Goal: Task Accomplishment & Management: Manage account settings

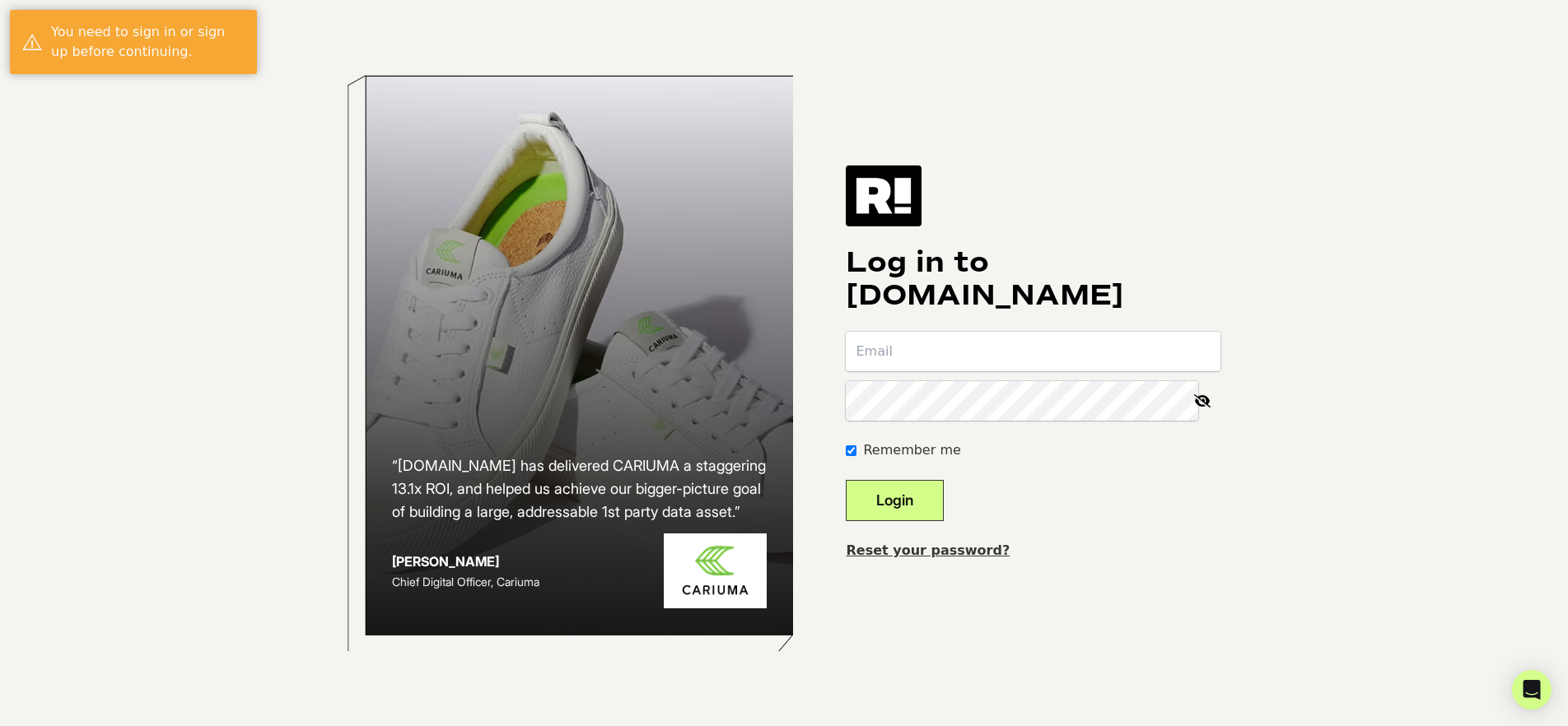
type input "[EMAIL_ADDRESS][DOMAIN_NAME]"
click at [932, 511] on button "Login" at bounding box center [894, 500] width 98 height 41
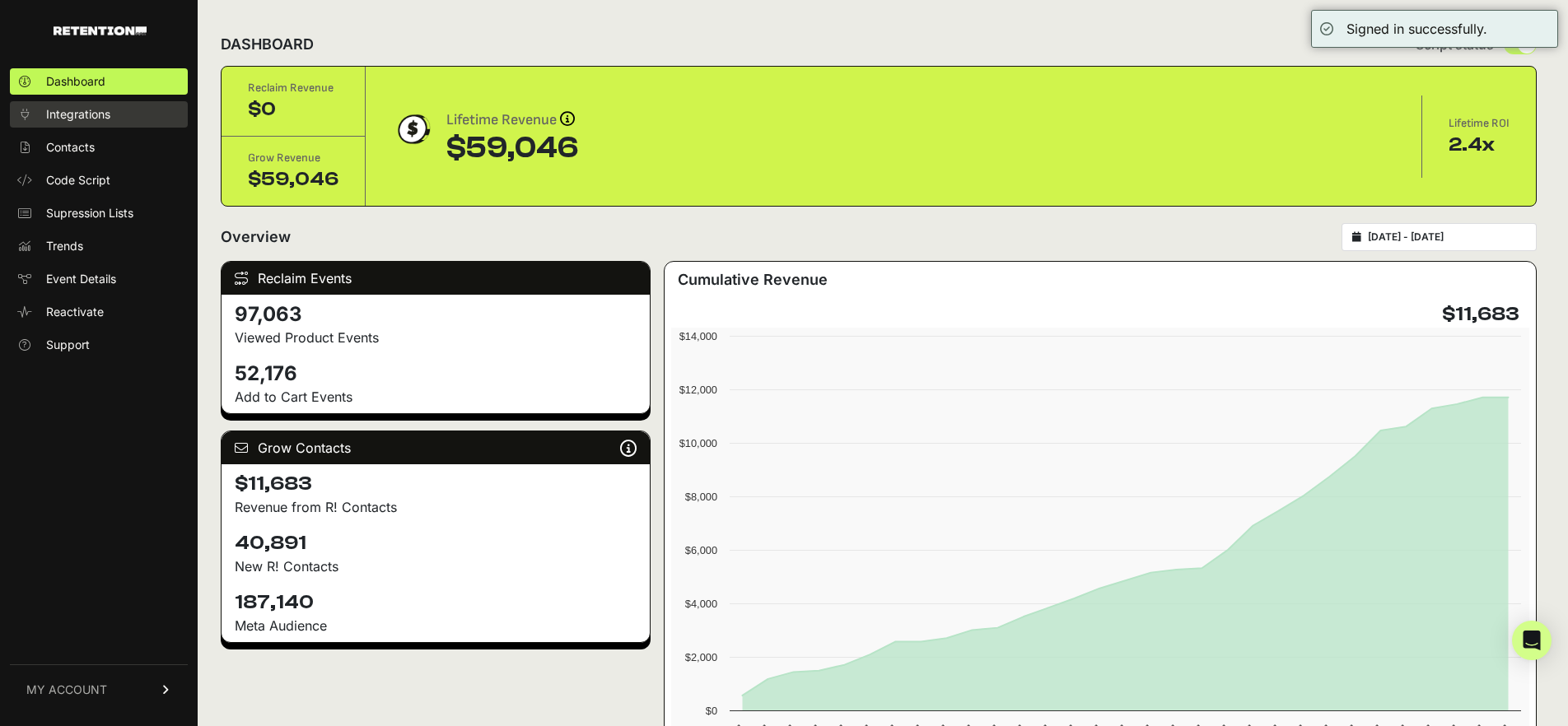
click at [103, 111] on span "Integrations" at bounding box center [77, 114] width 64 height 16
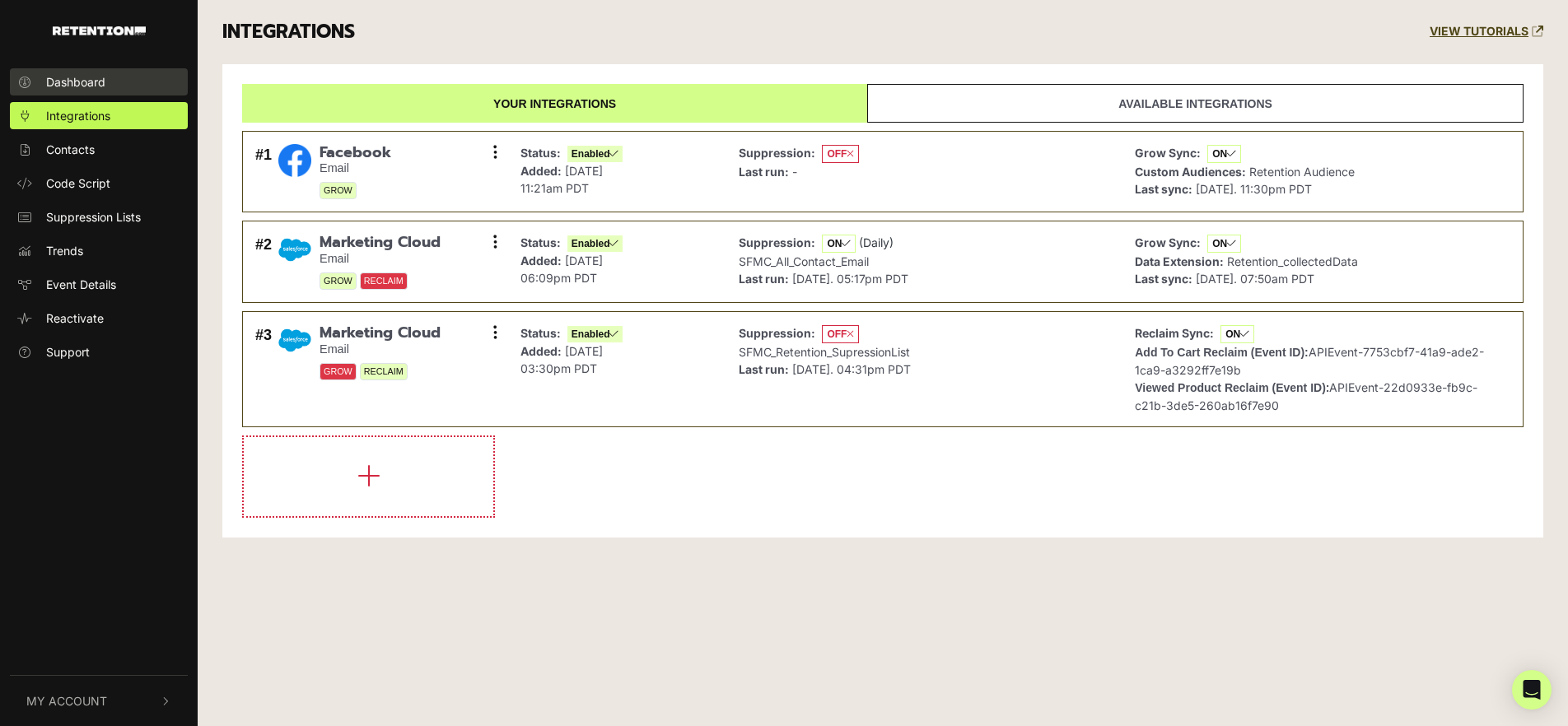
click at [116, 79] on link "Dashboard" at bounding box center [99, 81] width 178 height 27
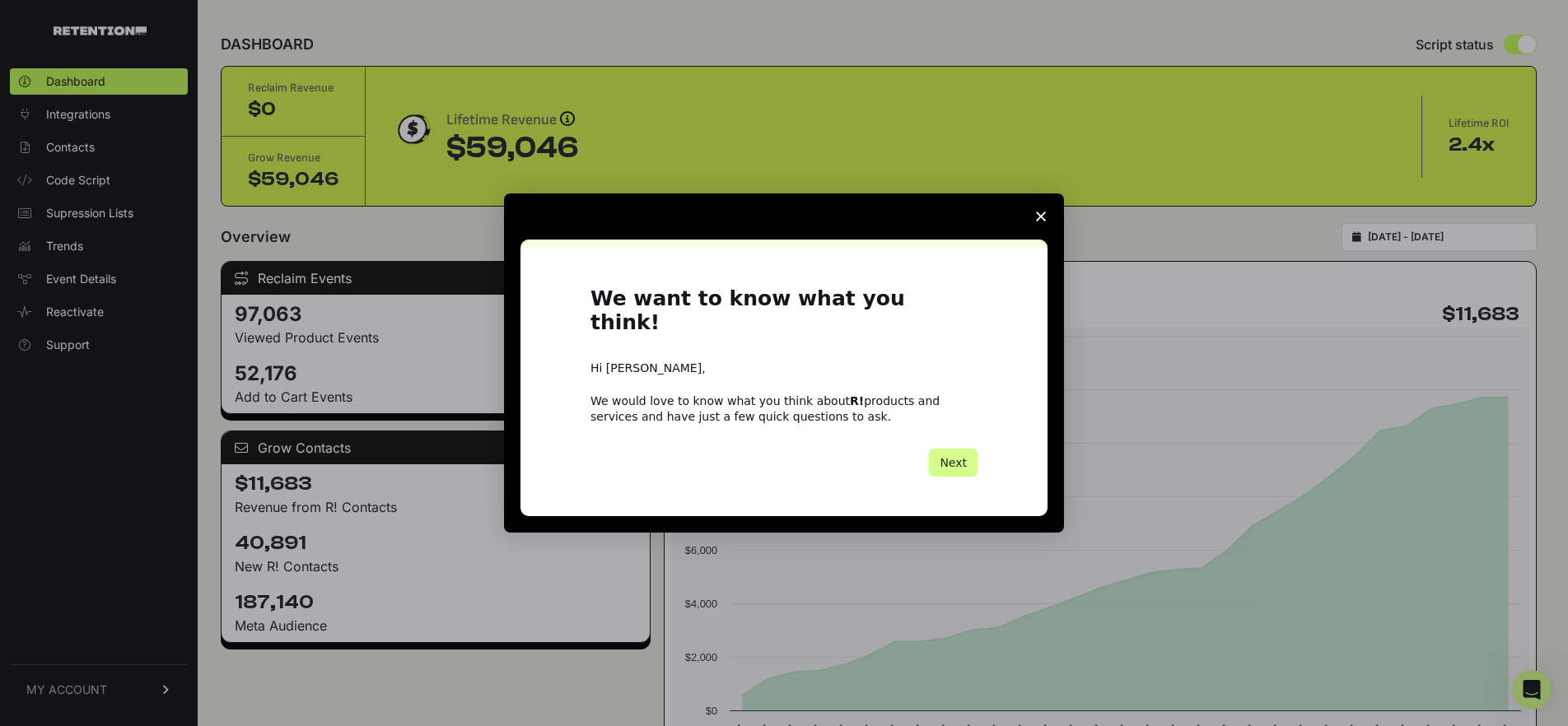
click at [1046, 222] on icon "Close survey" at bounding box center [1041, 216] width 10 height 10
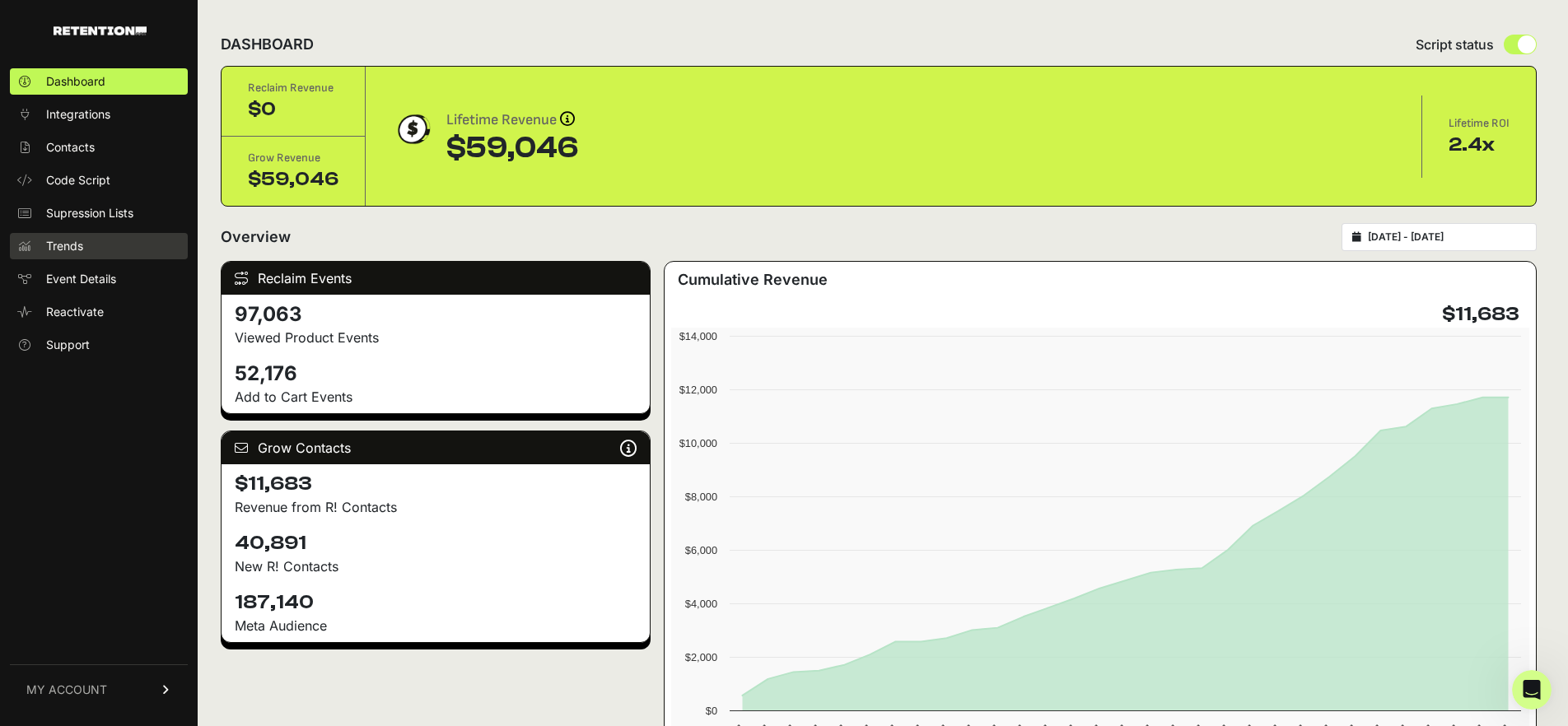
click at [107, 255] on link "Trends" at bounding box center [99, 247] width 178 height 27
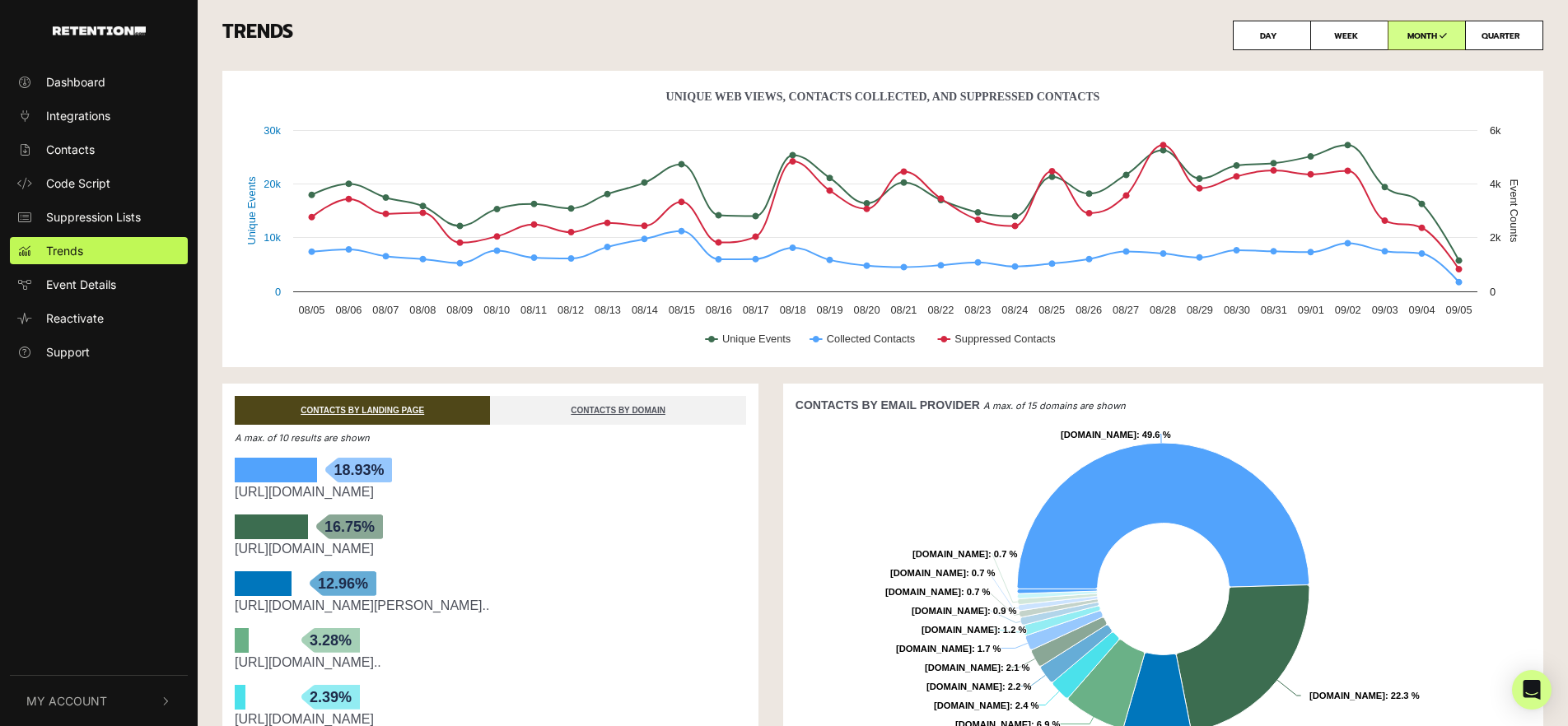
click at [1514, 37] on label "QUARTER" at bounding box center [1505, 35] width 78 height 30
radio input "true"
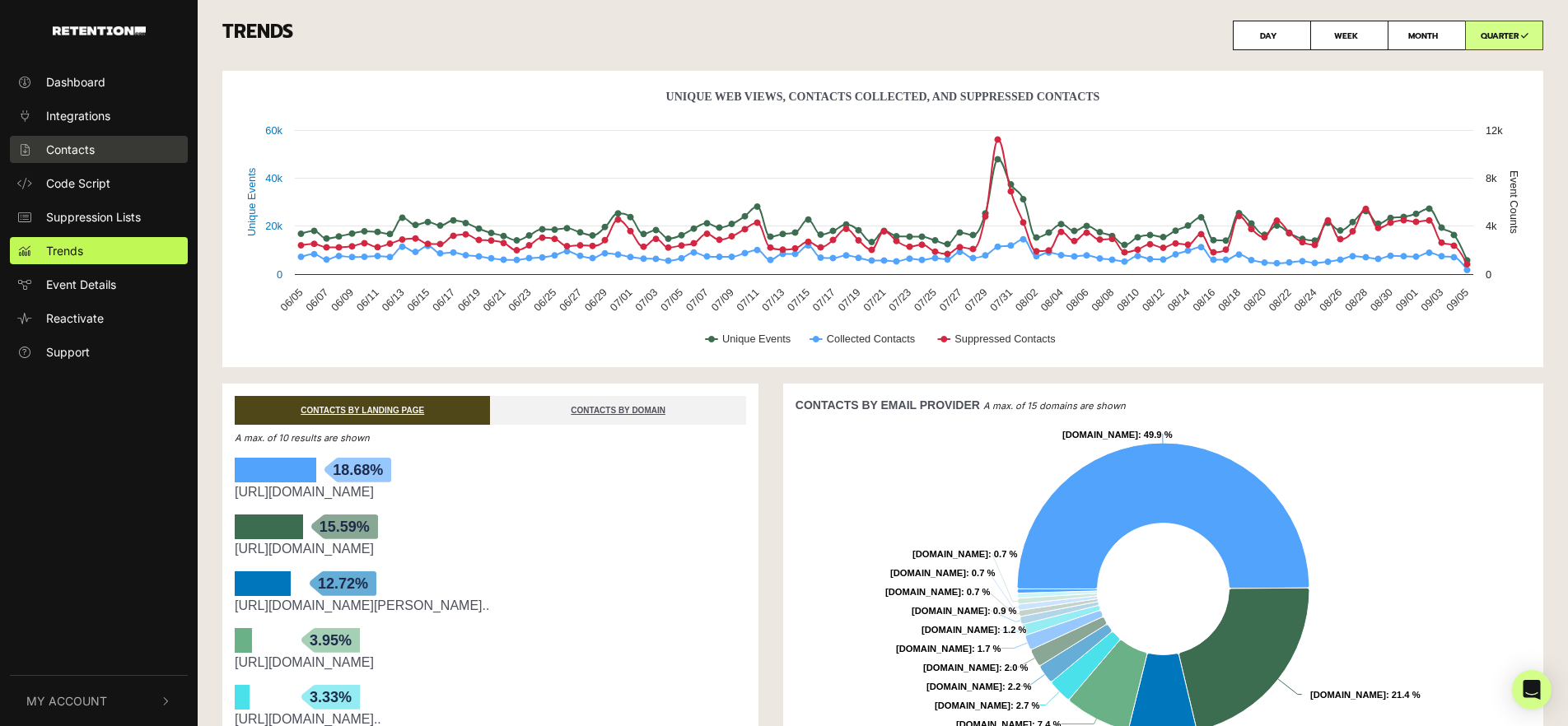
click at [69, 145] on span "Contacts" at bounding box center [70, 149] width 49 height 17
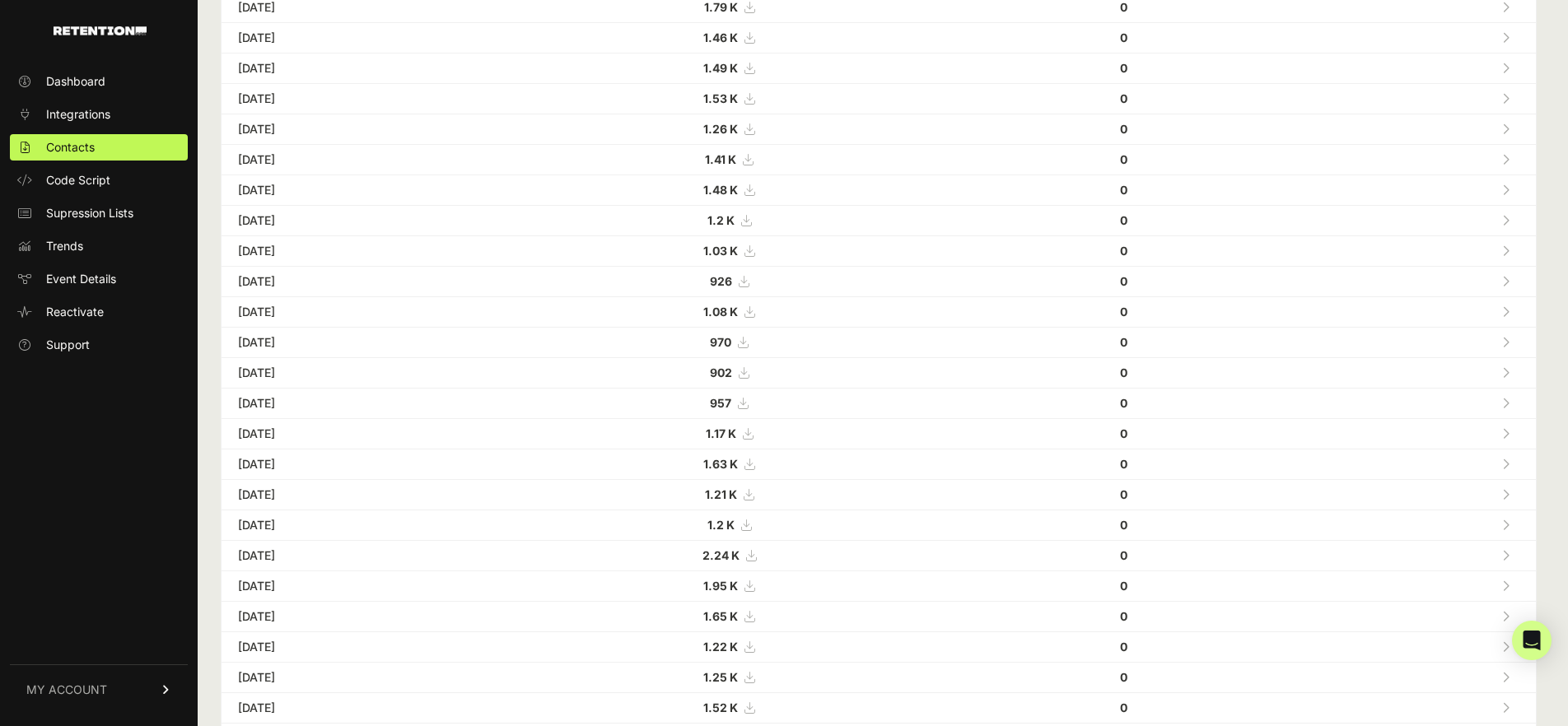
scroll to position [454, 0]
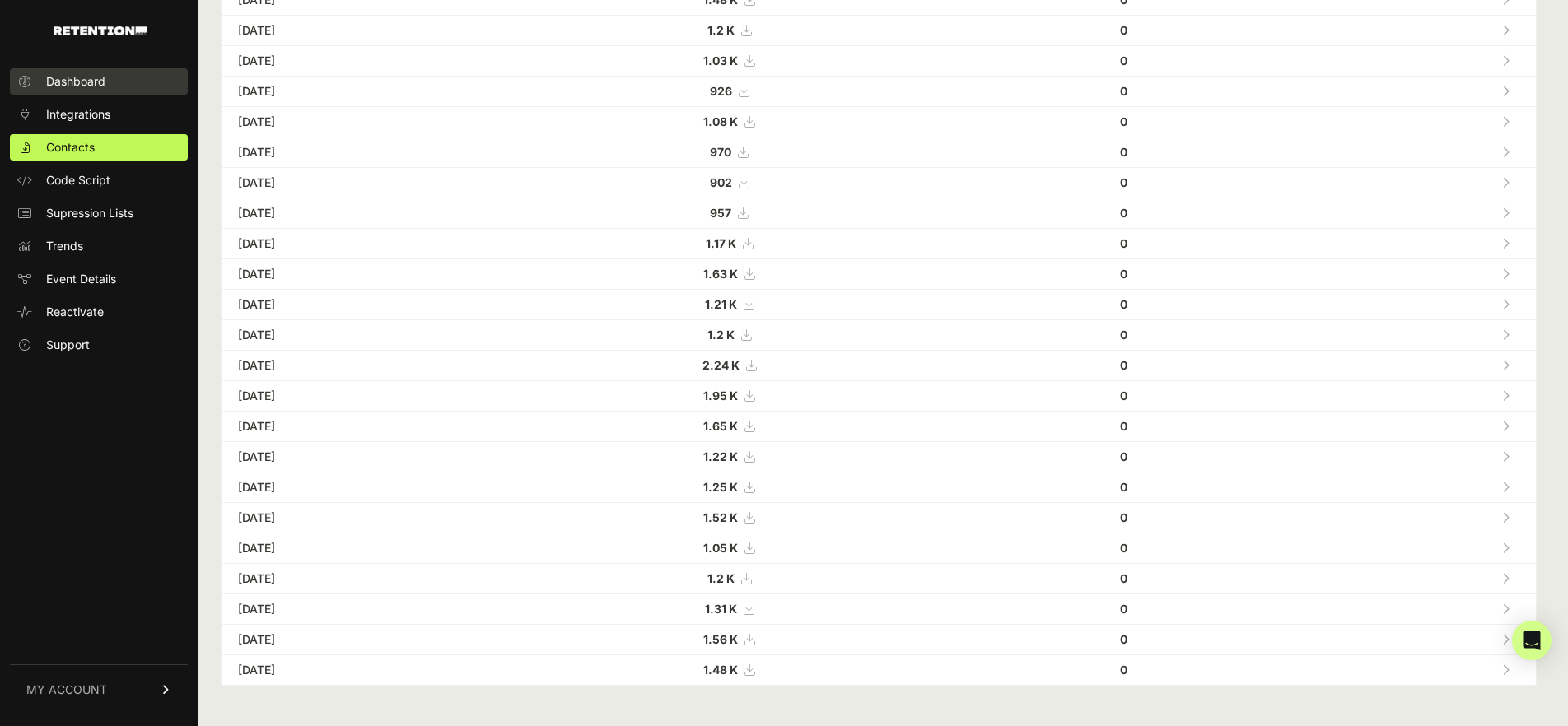
click at [80, 84] on span "Dashboard" at bounding box center [76, 81] width 59 height 16
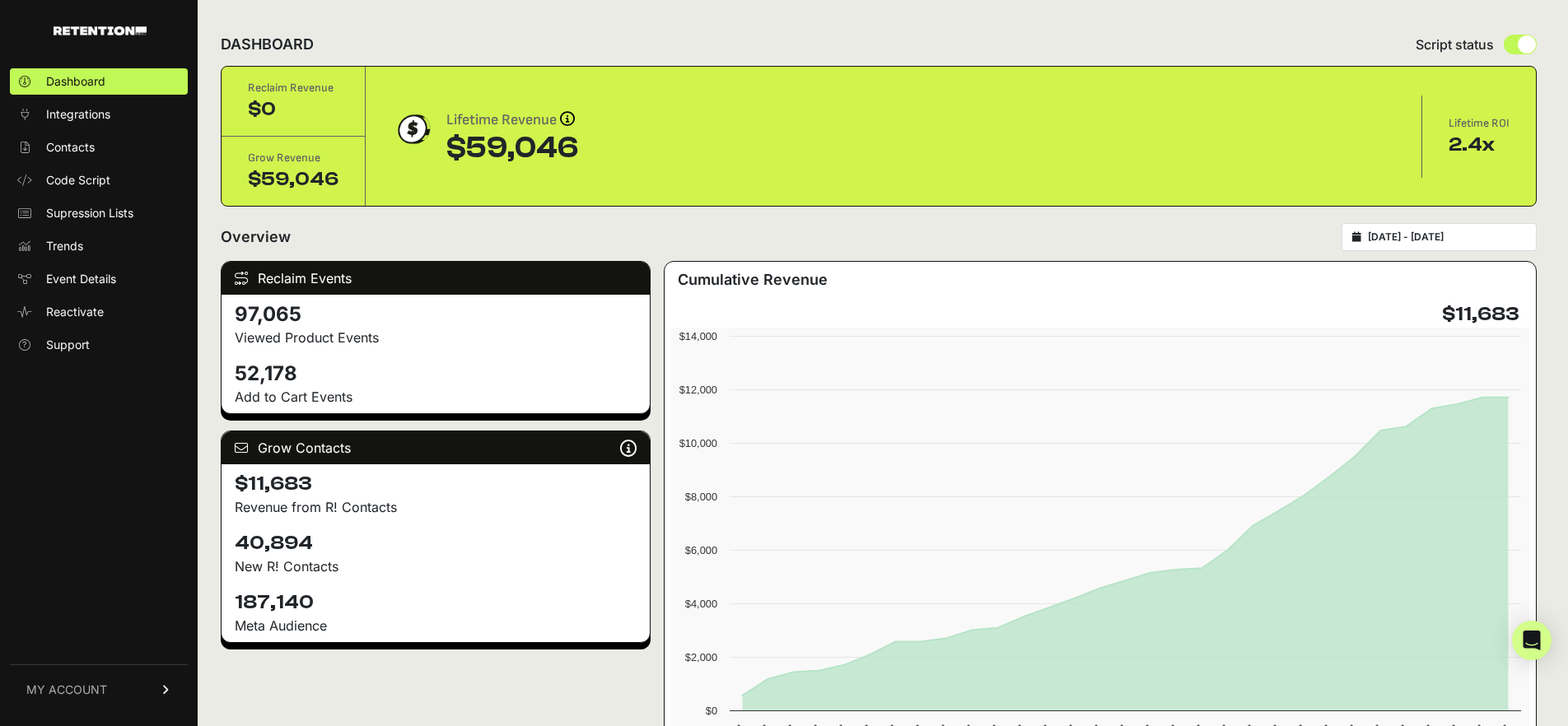
click at [1364, 235] on div "2025-08-06 - 2025-09-05" at bounding box center [1440, 236] width 195 height 28
click at [1401, 235] on input "2025-08-06 - 2025-09-05" at bounding box center [1447, 237] width 158 height 13
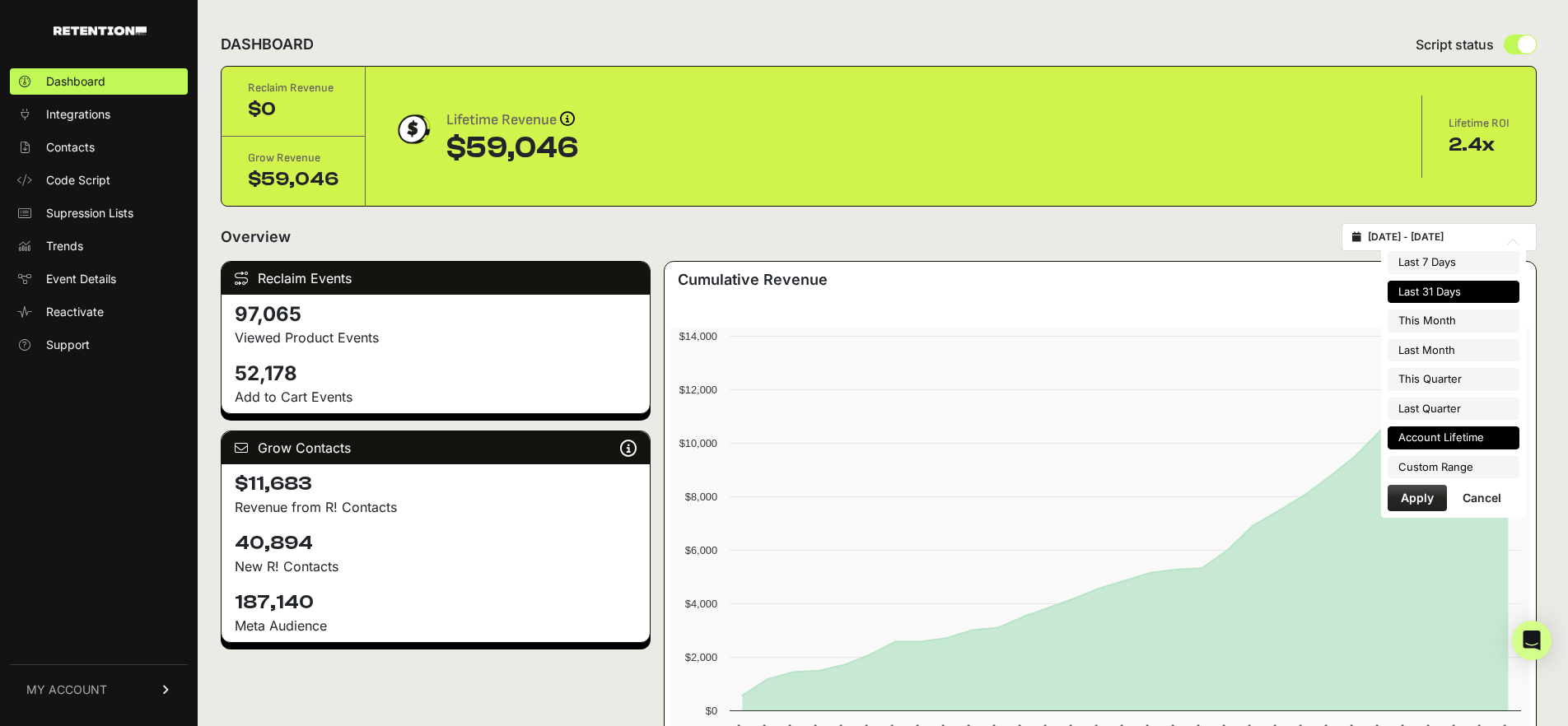
type input "2025-03-05"
type input "2025-09-05"
click at [1451, 468] on li "Custom Range" at bounding box center [1454, 468] width 132 height 23
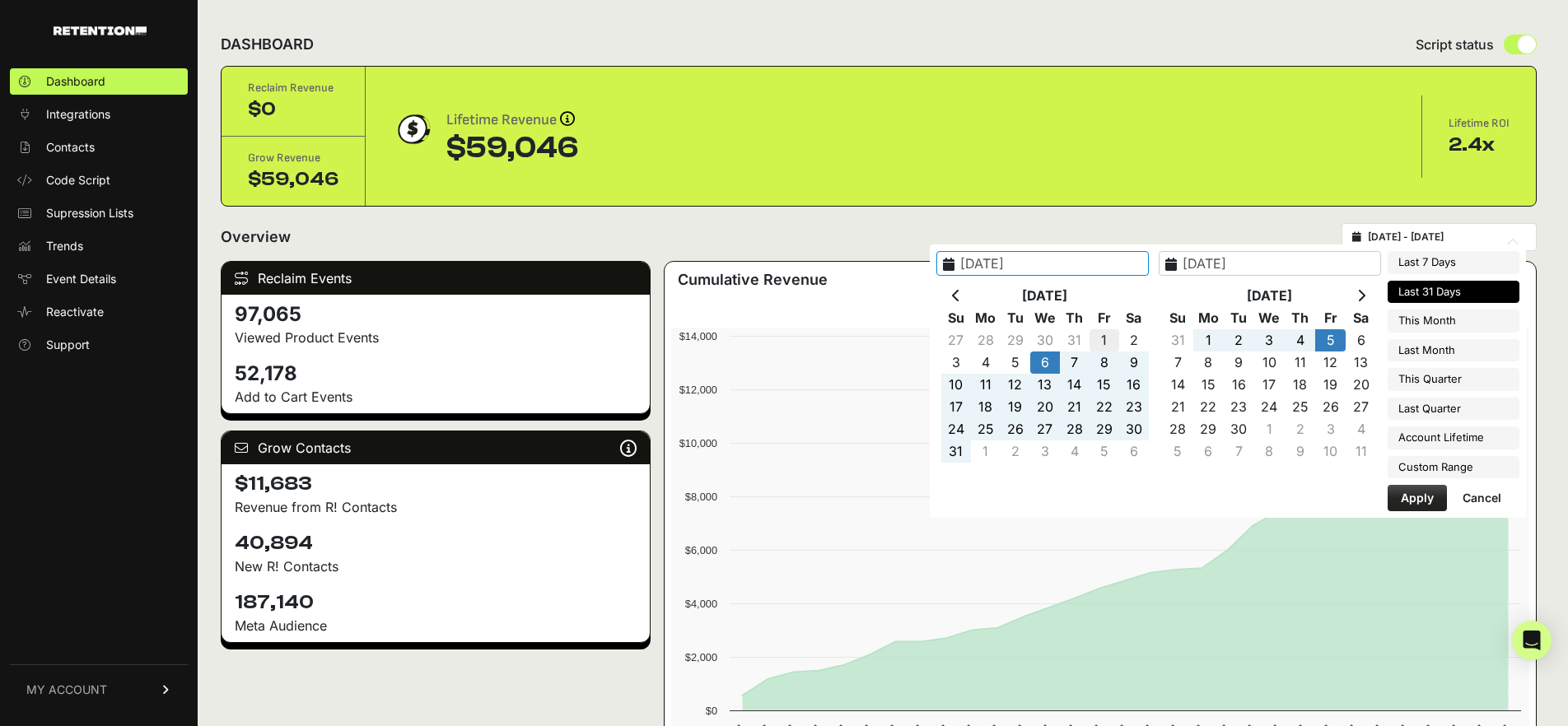
type input "2025-08-01"
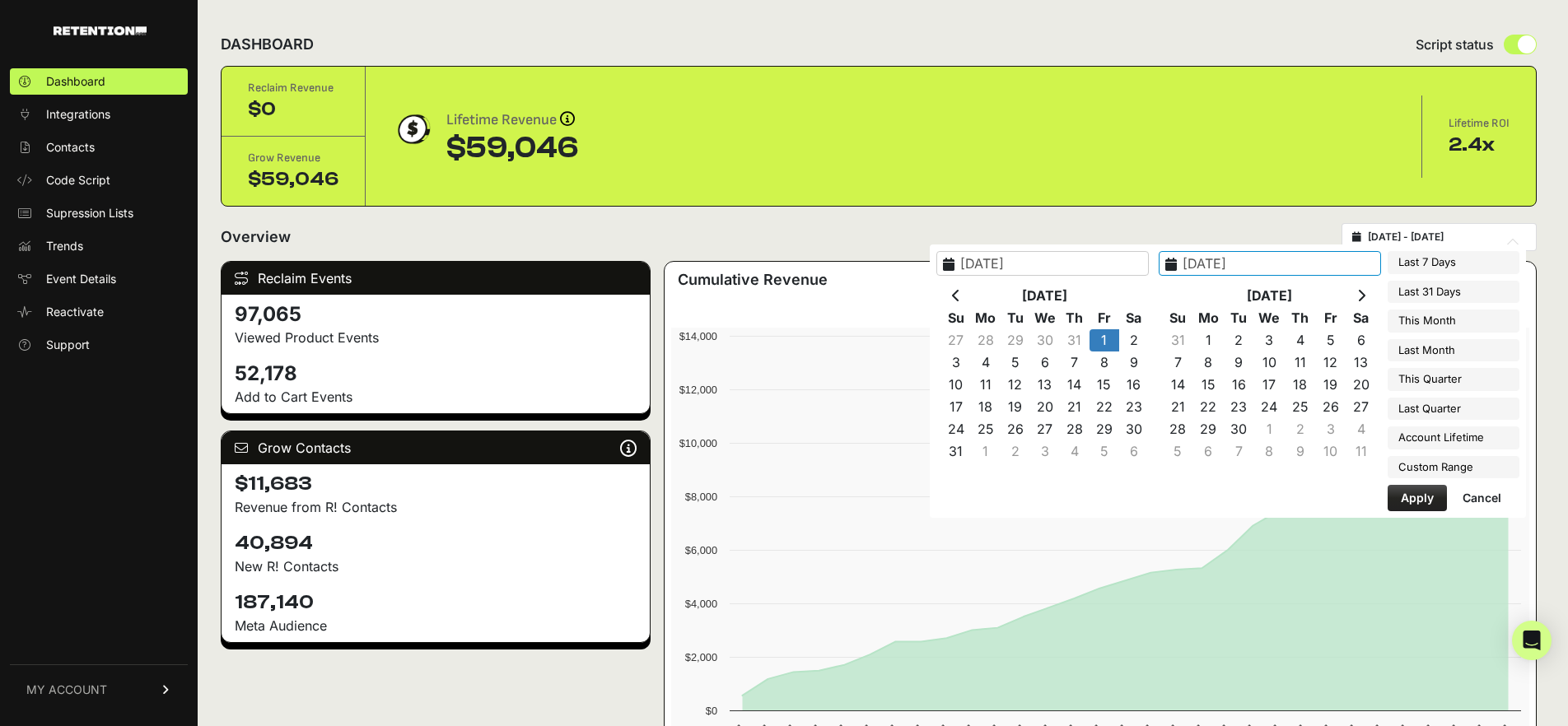
drag, startPoint x: 1141, startPoint y: 341, endPoint x: 1054, endPoint y: 460, distance: 147.4
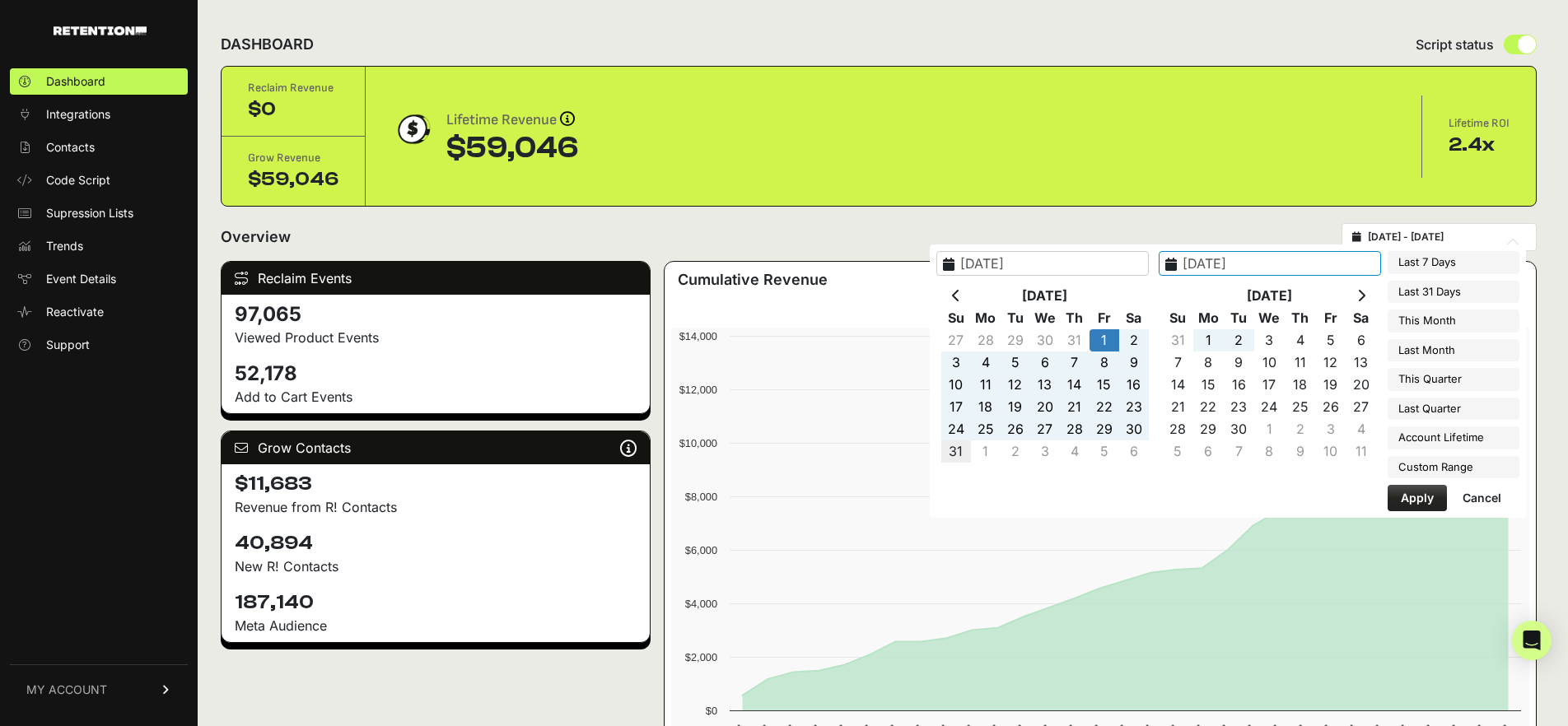
type input "2025-08-31"
type input "2025-08-01"
click at [1410, 503] on button "Apply" at bounding box center [1418, 498] width 59 height 27
type input "2025-08-01 - 2025-08-31"
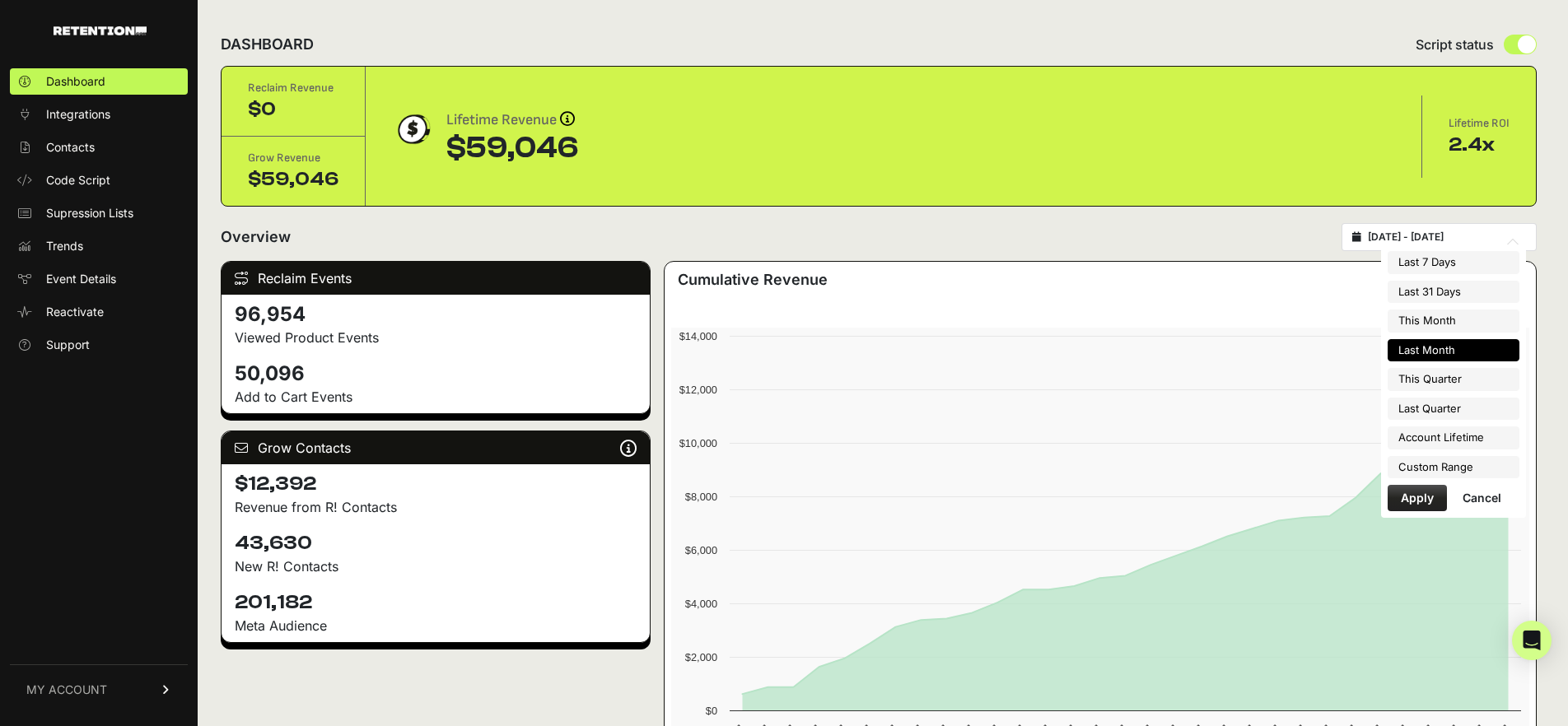
click at [1434, 234] on input "[DATE] - [DATE]" at bounding box center [1447, 237] width 158 height 13
click at [1414, 465] on li "Custom Range" at bounding box center [1454, 468] width 132 height 23
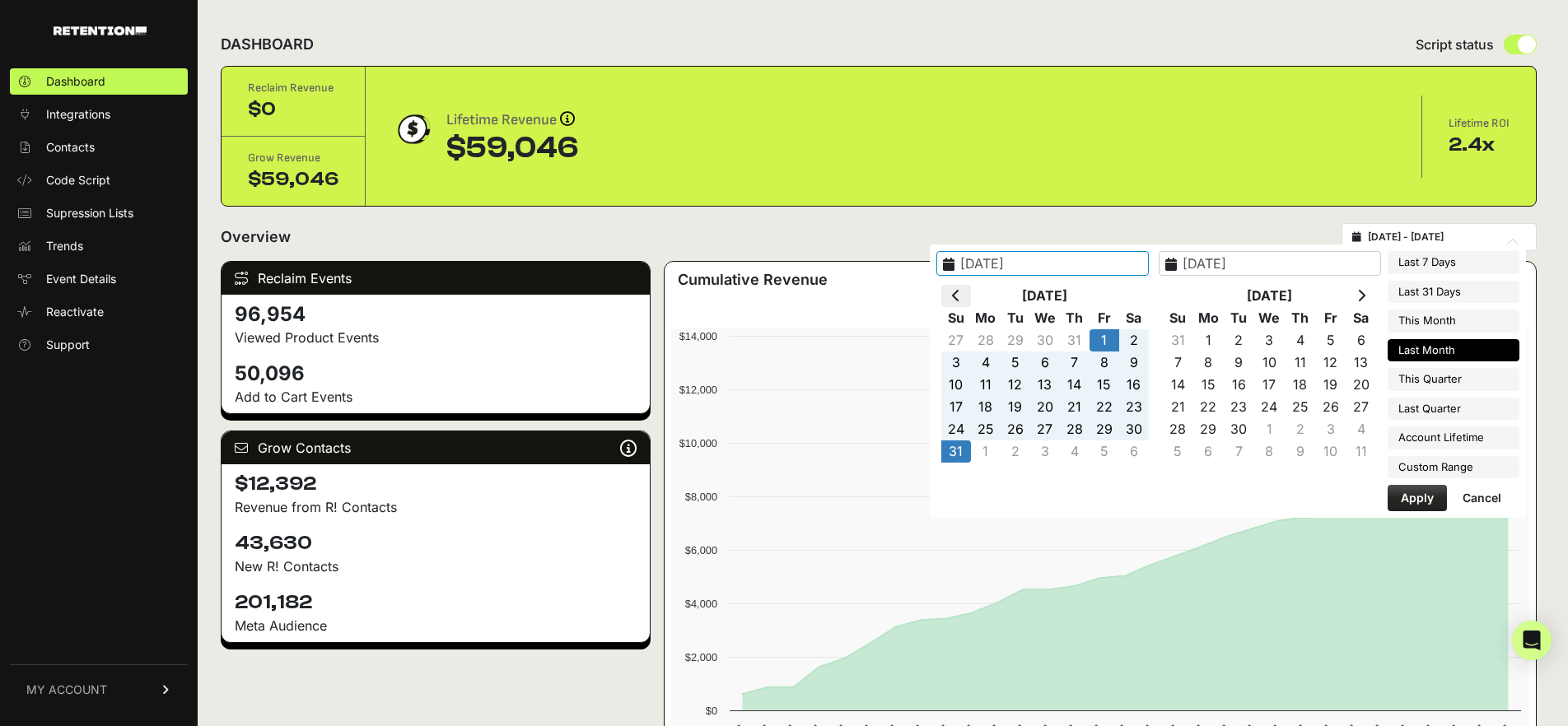
click at [961, 294] on icon at bounding box center [956, 296] width 9 height 13
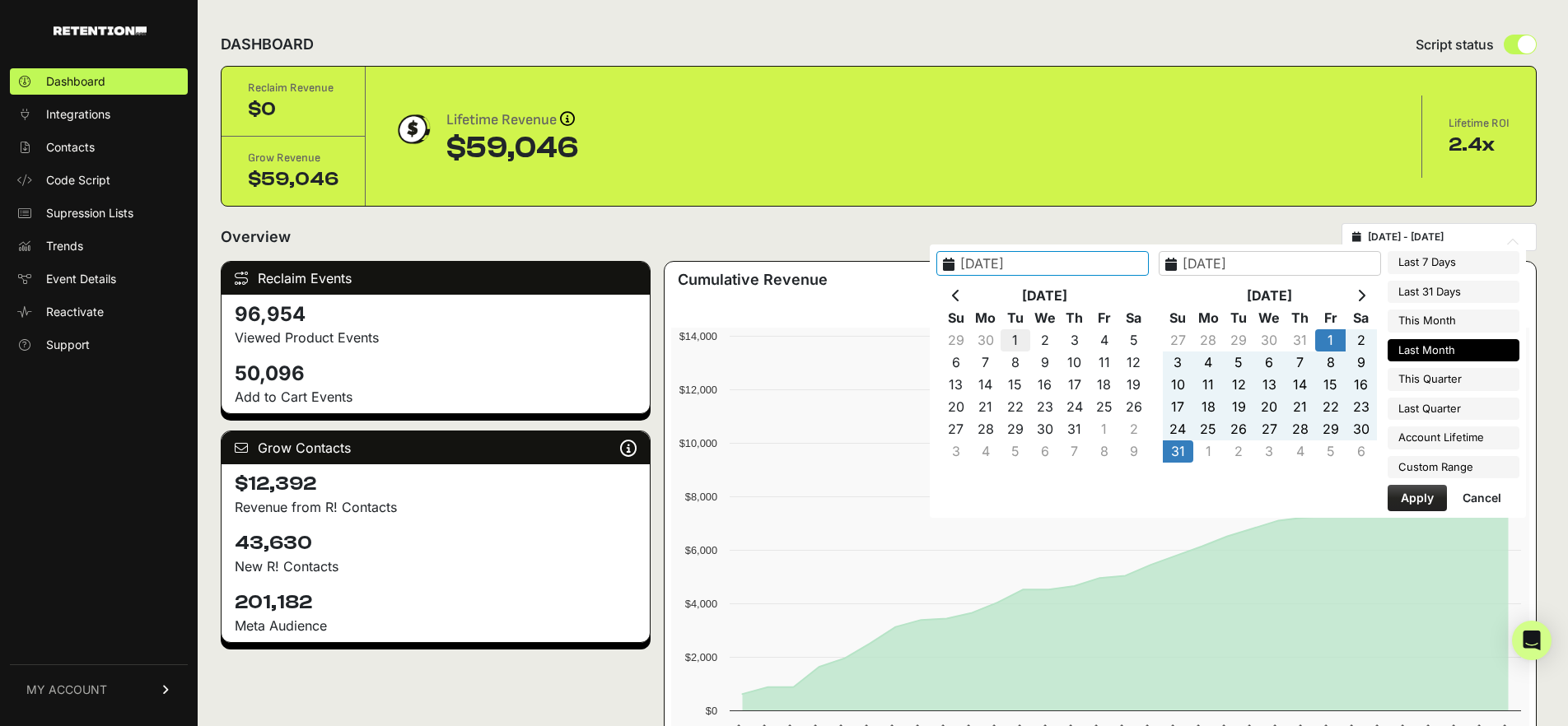
type input "2025-07-01"
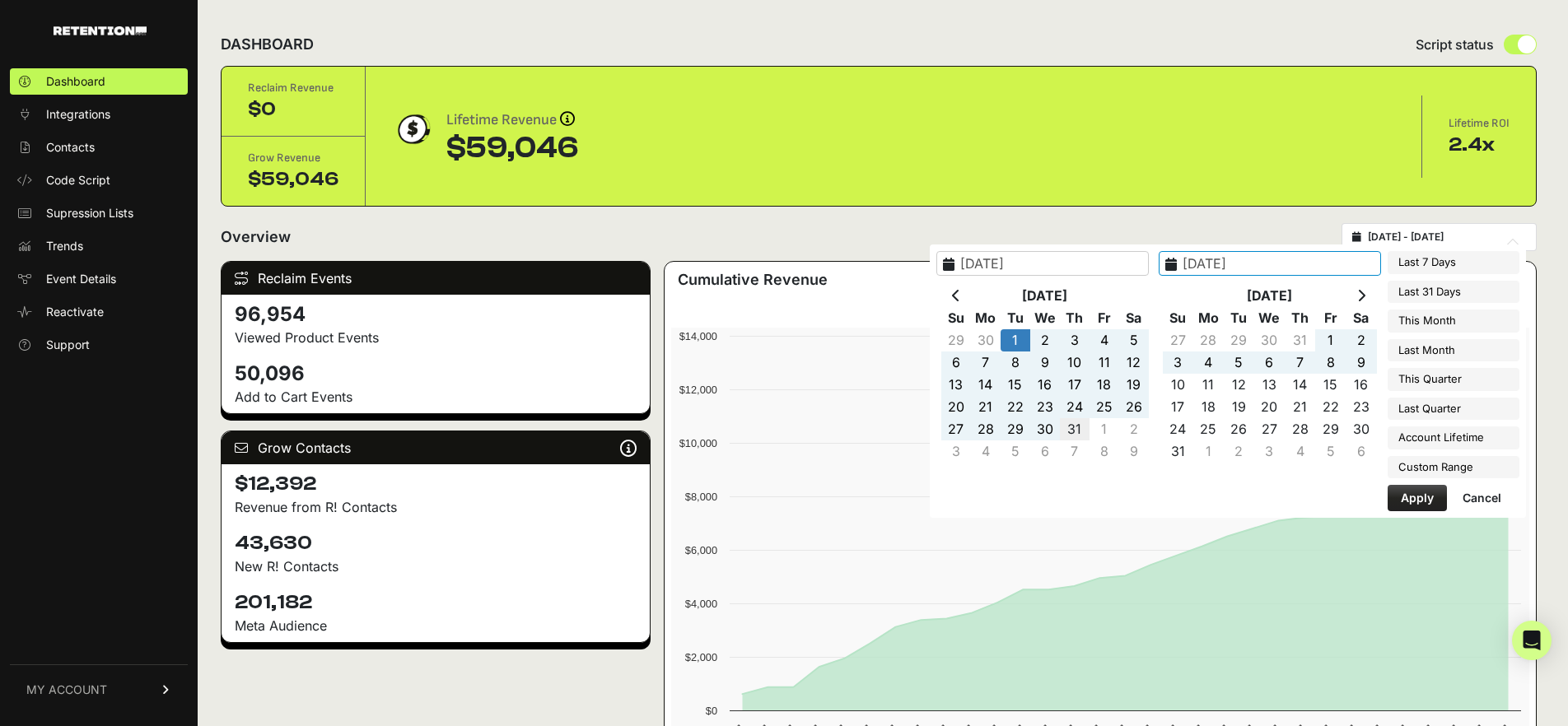
type input "2025-07-31"
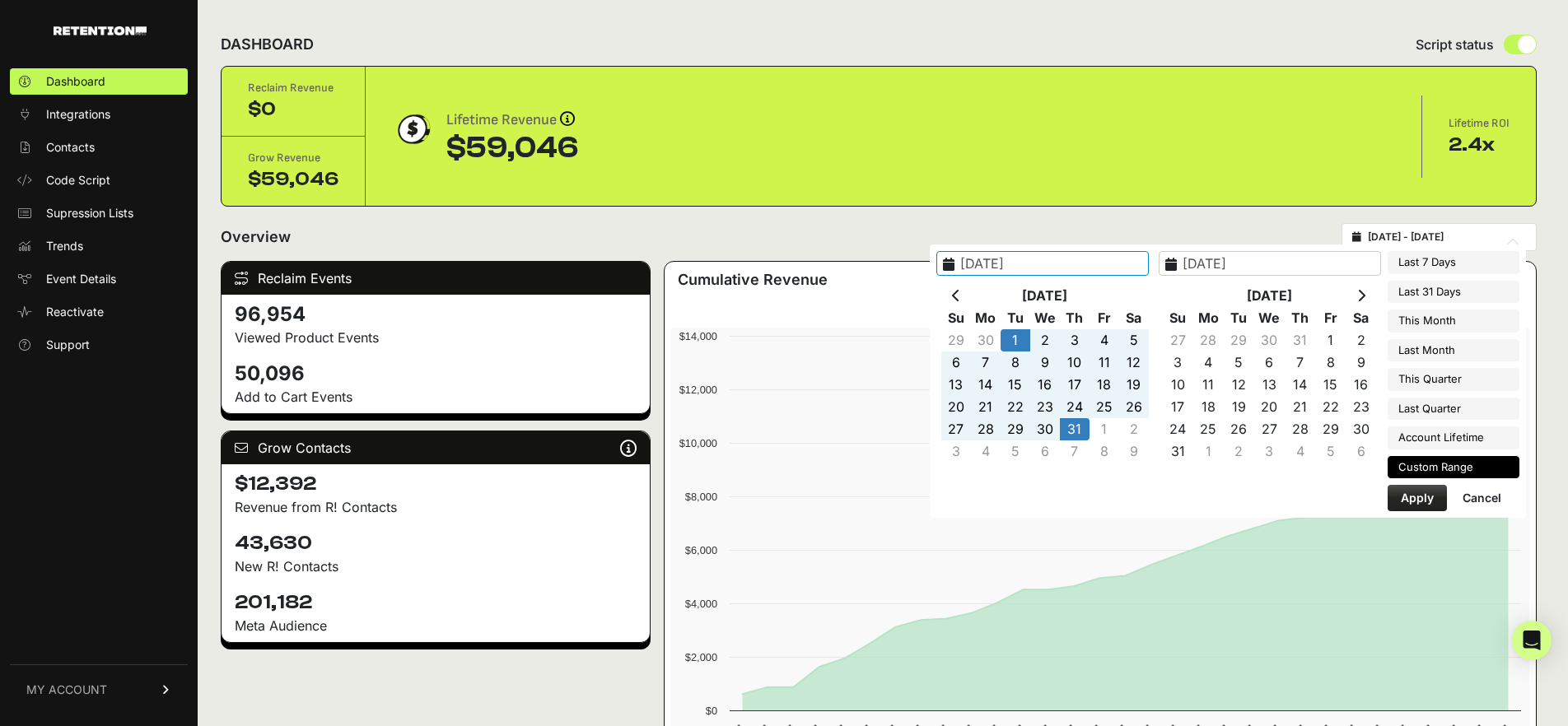
type input "2025-07-01"
click at [1408, 496] on button "Apply" at bounding box center [1418, 498] width 59 height 27
type input "[DATE] - [DATE]"
